Goal: Task Accomplishment & Management: Use online tool/utility

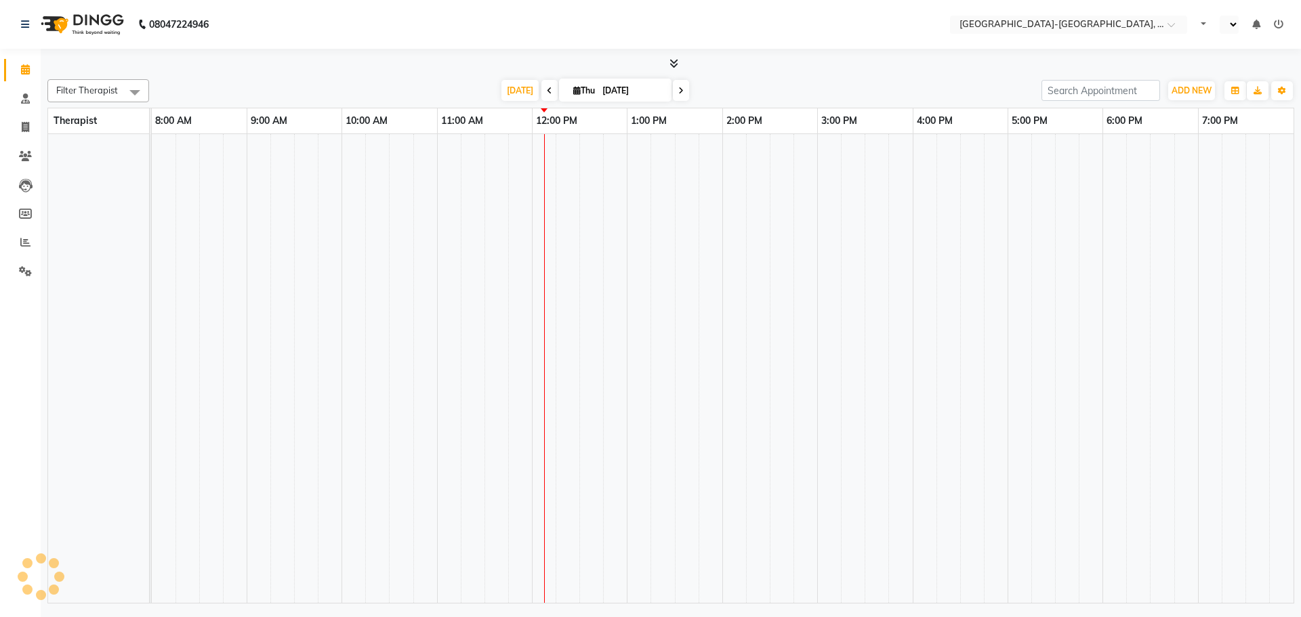
select select "en"
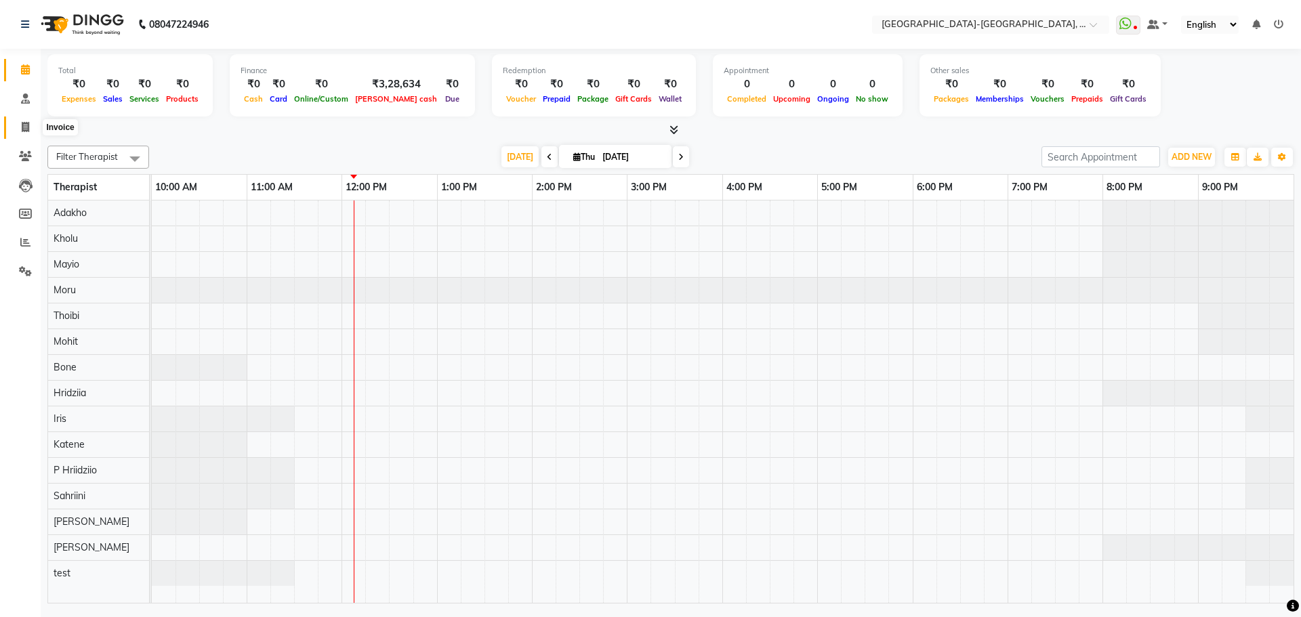
click at [25, 131] on icon at bounding box center [25, 127] width 7 height 10
select select "5851"
select select "service"
